Goal: Register for event/course: Sign up to attend an event or enroll in a course

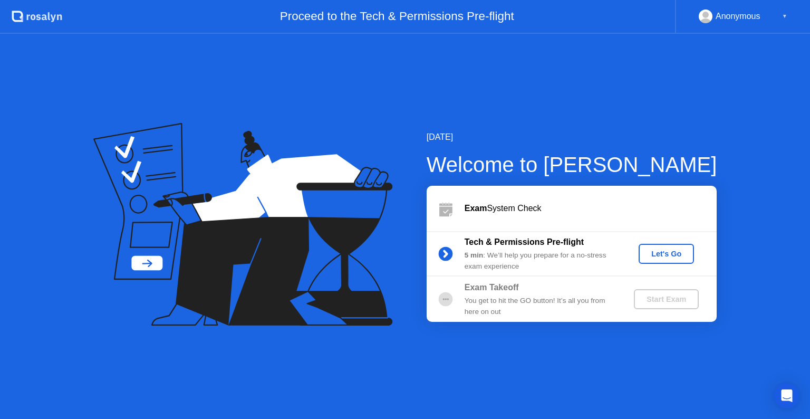
click at [663, 255] on div "Let's Go" at bounding box center [666, 253] width 47 height 8
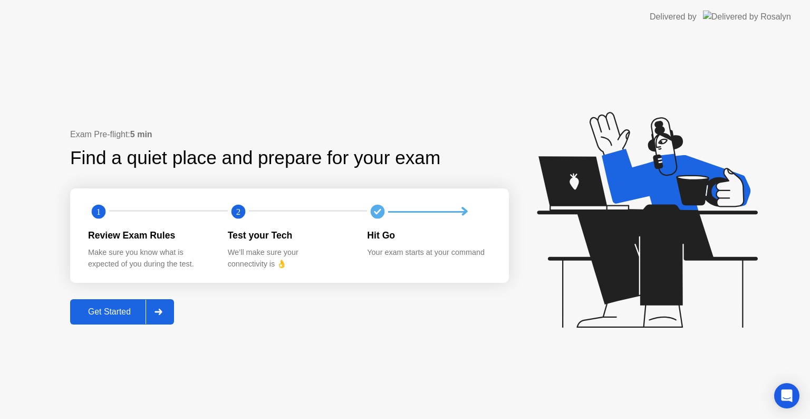
click at [92, 312] on div "Get Started" at bounding box center [109, 311] width 72 height 9
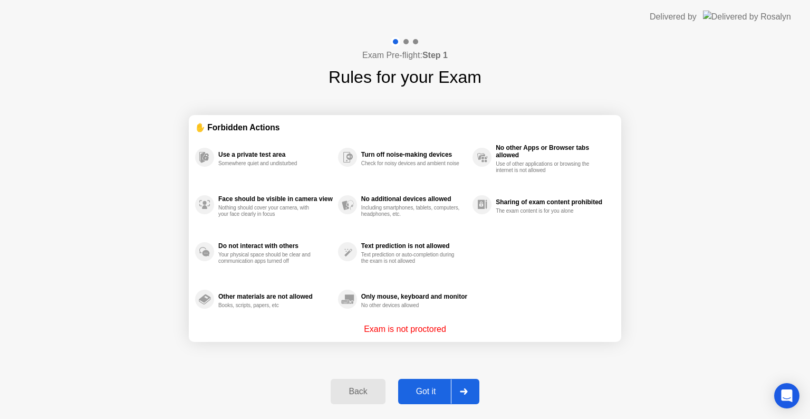
click at [437, 394] on div "Got it" at bounding box center [426, 390] width 50 height 9
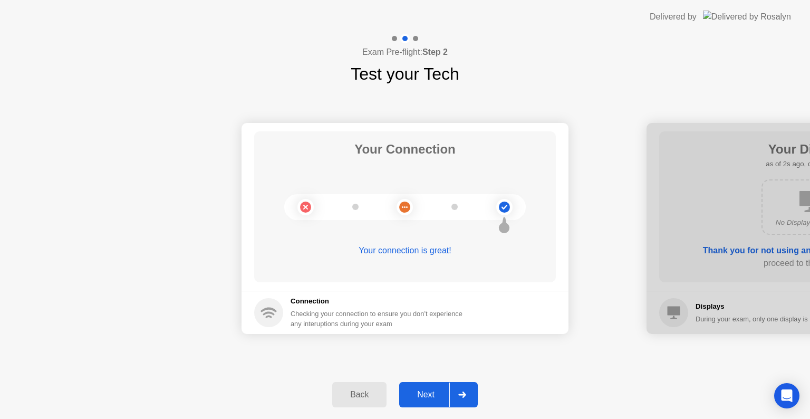
click at [430, 394] on div "Next" at bounding box center [425, 394] width 47 height 9
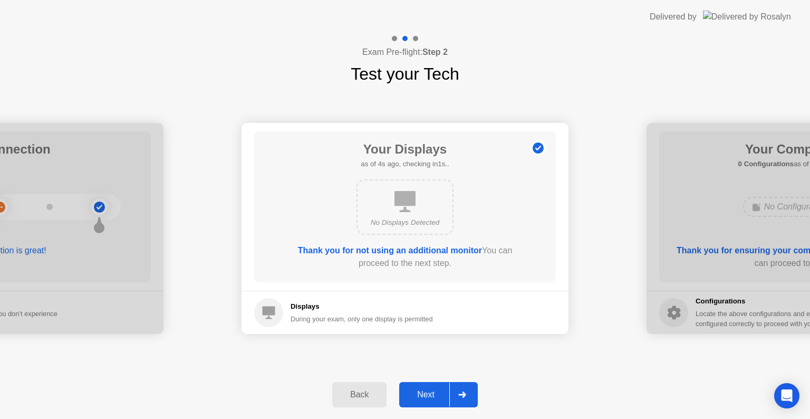
click at [368, 404] on button "Back" at bounding box center [359, 394] width 54 height 25
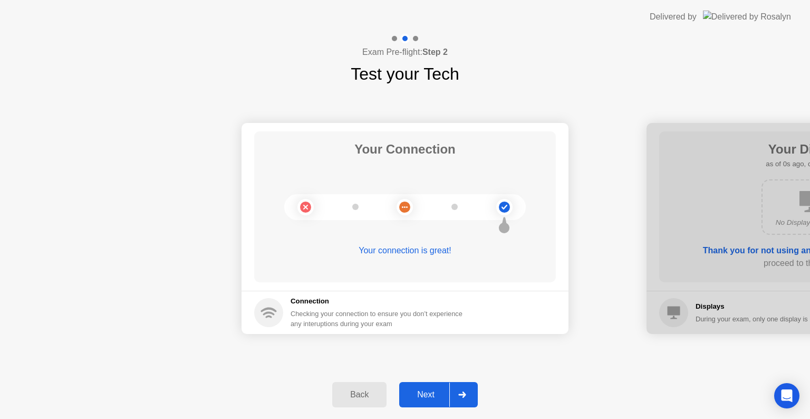
click at [431, 390] on div "Next" at bounding box center [425, 394] width 47 height 9
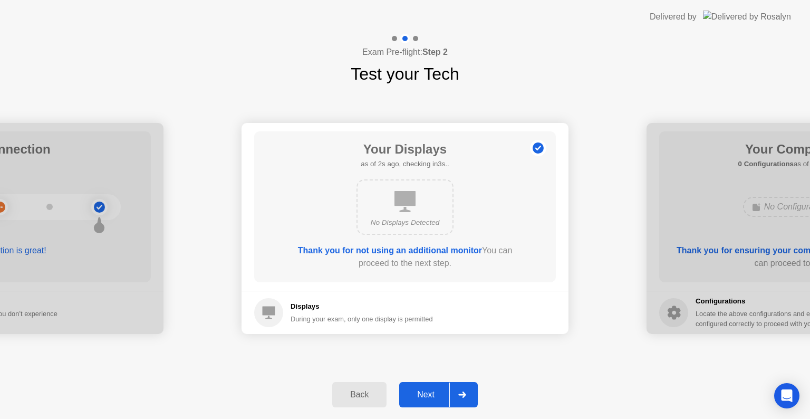
click at [431, 390] on div "Next" at bounding box center [425, 394] width 47 height 9
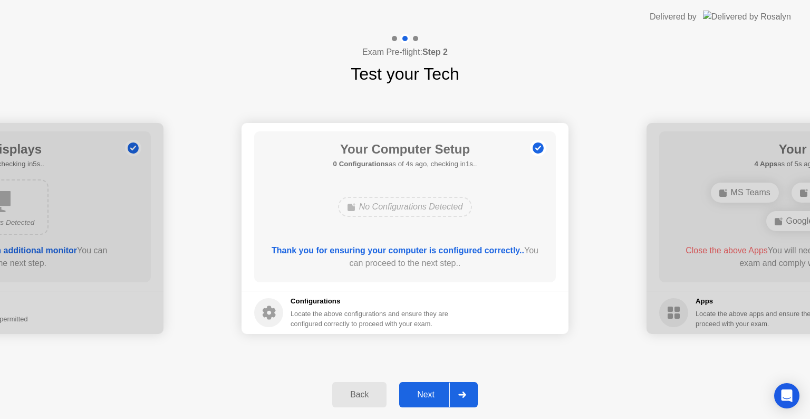
click at [430, 392] on div "Next" at bounding box center [425, 394] width 47 height 9
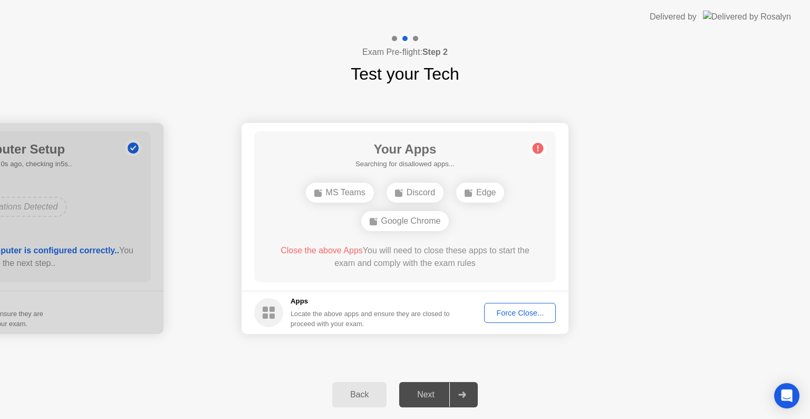
click at [520, 311] on div "Force Close..." at bounding box center [520, 312] width 64 height 8
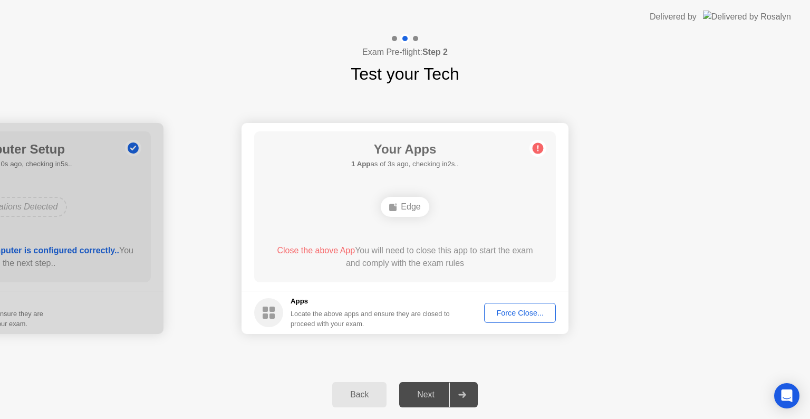
click at [406, 208] on div "Edge" at bounding box center [405, 207] width 48 height 20
click at [399, 316] on div "Locate the above apps and ensure they are closed to proceed with your exam." at bounding box center [370, 318] width 160 height 20
click at [375, 317] on div "Locate the above apps and ensure they are closed to proceed with your exam." at bounding box center [370, 318] width 160 height 20
click at [419, 264] on div "Close the above App You will need to close this app to start the exam and compl…" at bounding box center [404, 256] width 271 height 25
click at [503, 312] on div "Force Close..." at bounding box center [520, 312] width 64 height 8
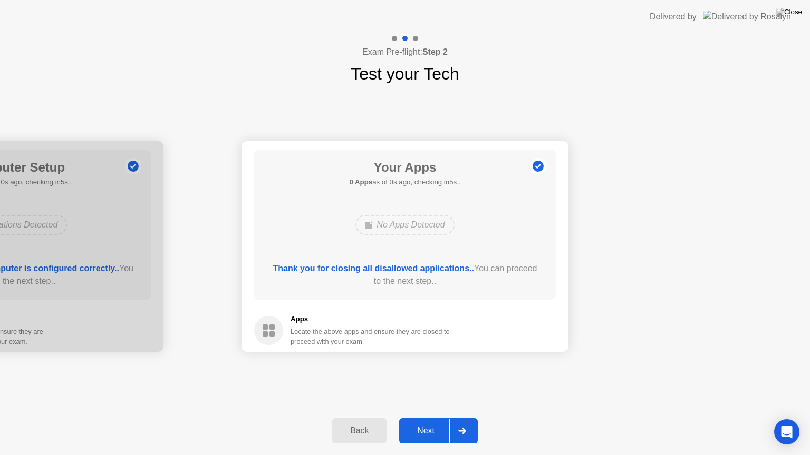
drag, startPoint x: 597, startPoint y: 238, endPoint x: 608, endPoint y: 322, distance: 84.5
drag, startPoint x: 564, startPoint y: 367, endPoint x: 581, endPoint y: 273, distance: 95.8
click at [581, 273] on div "Your Connection Your connection is great! Connection Checking your connection t…" at bounding box center [405, 246] width 810 height 320
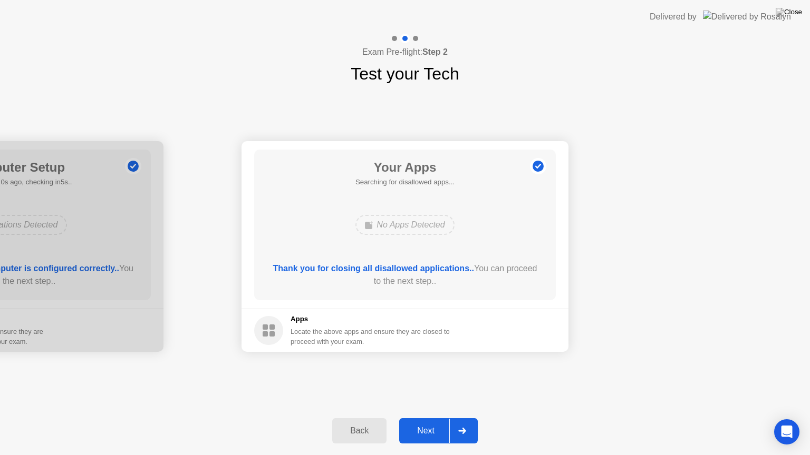
click at [306, 386] on div "Your Connection Your connection is great! Connection Checking your connection t…" at bounding box center [405, 246] width 810 height 320
click at [358, 418] on div "Back" at bounding box center [359, 430] width 48 height 9
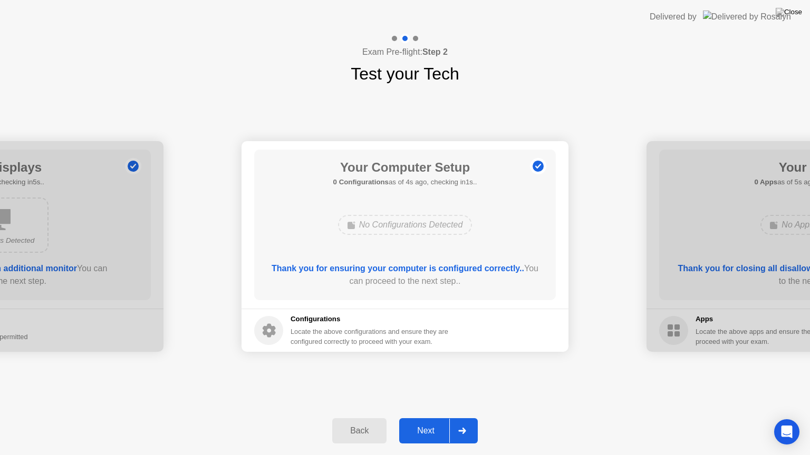
click at [427, 418] on div "Next" at bounding box center [425, 430] width 47 height 9
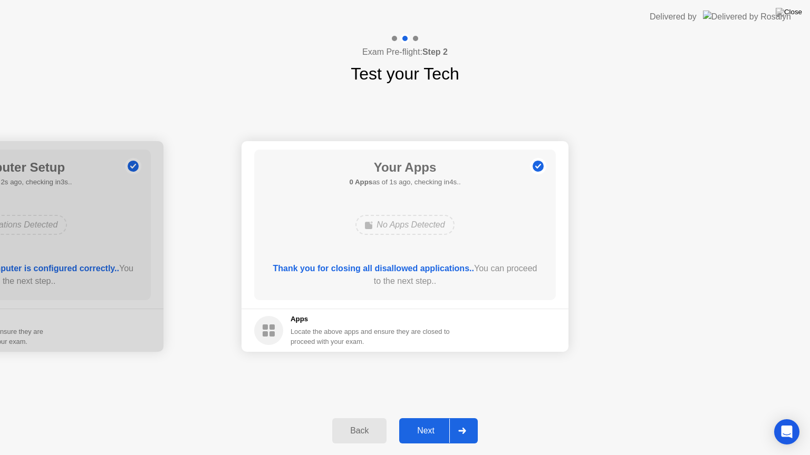
drag, startPoint x: 476, startPoint y: 234, endPoint x: 525, endPoint y: 265, distance: 57.8
click at [525, 265] on div "Your Apps 0 Apps as of 1s ago, checking in4s.. No Apps Detected Thank you for c…" at bounding box center [405, 225] width 302 height 151
click at [411, 418] on div "Next" at bounding box center [425, 430] width 47 height 9
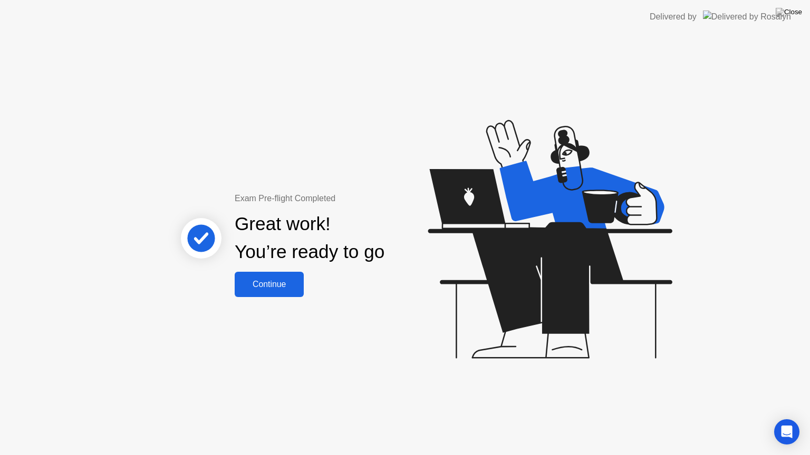
click at [295, 286] on div "Continue" at bounding box center [269, 284] width 63 height 9
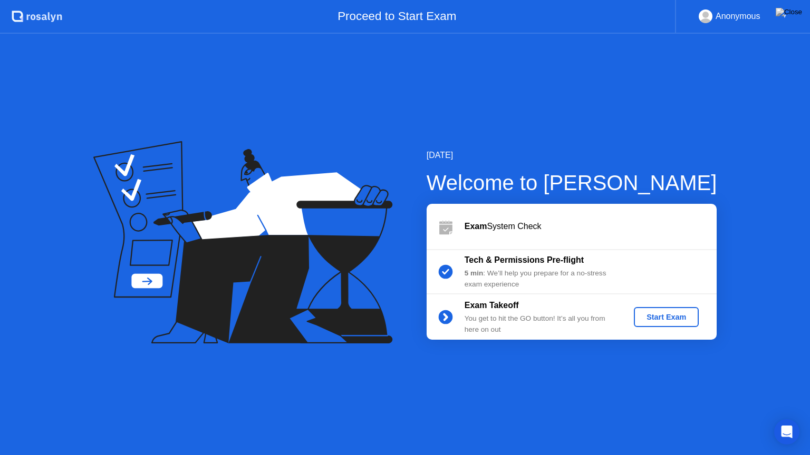
click at [658, 322] on div "Start Exam" at bounding box center [666, 317] width 56 height 8
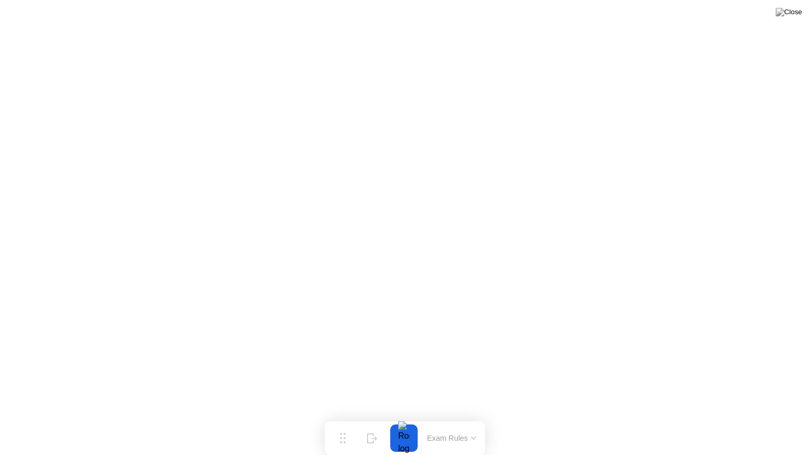
click at [407, 418] on div at bounding box center [404, 438] width 22 height 27
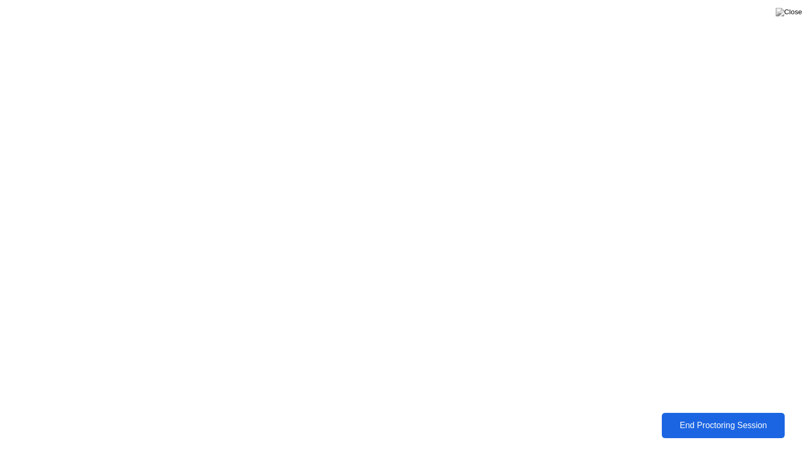
click at [680, 418] on div "End Proctoring Session" at bounding box center [723, 425] width 116 height 9
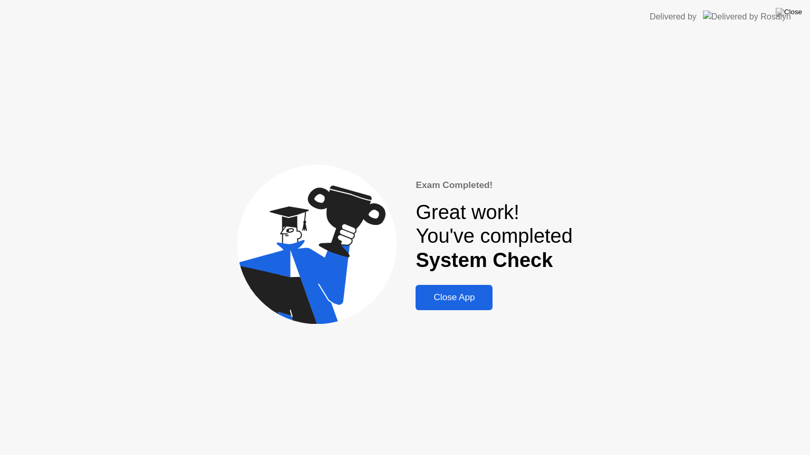
click at [458, 297] on div "Close App" at bounding box center [454, 298] width 71 height 11
